Goal: Find specific page/section: Find specific page/section

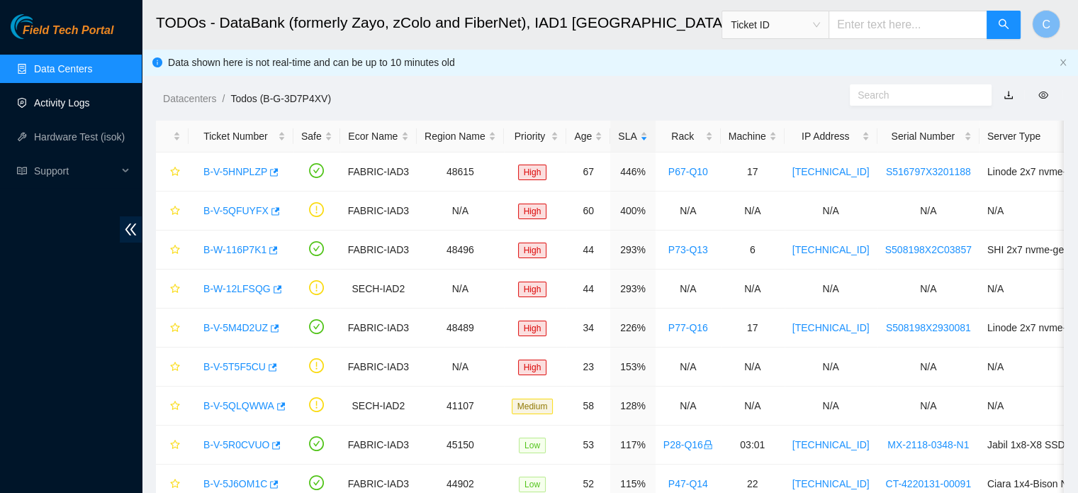
click at [89, 102] on link "Activity Logs" at bounding box center [62, 102] width 56 height 11
